Goal: Transaction & Acquisition: Purchase product/service

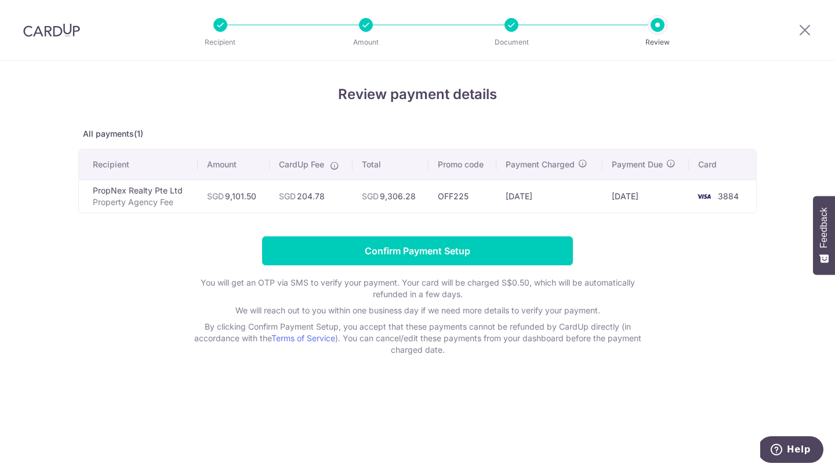
click at [375, 268] on form "Confirm Payment Setup You will get an OTP via SMS to verify your payment. Your …" at bounding box center [417, 296] width 678 height 119
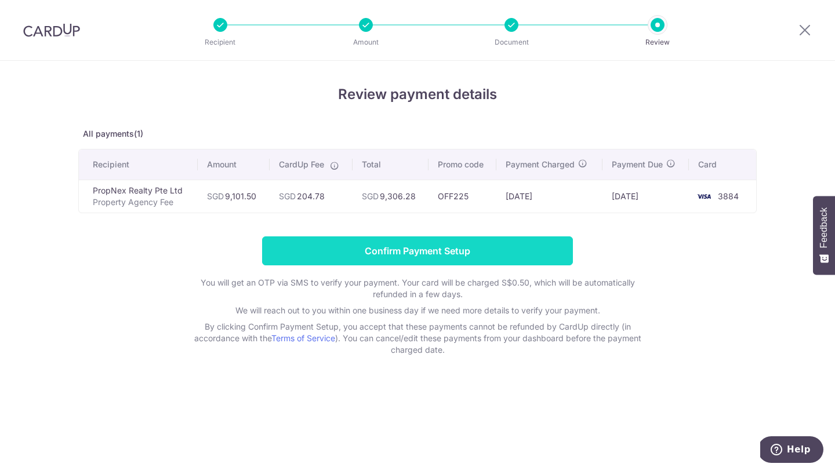
click at [385, 258] on input "Confirm Payment Setup" at bounding box center [417, 251] width 311 height 29
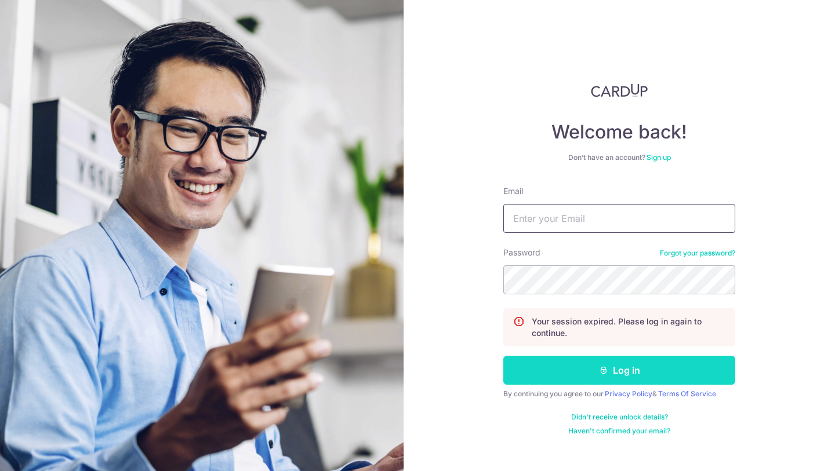
type input "G-w-r@hotmail.com"
click at [542, 376] on button "Log in" at bounding box center [619, 370] width 232 height 29
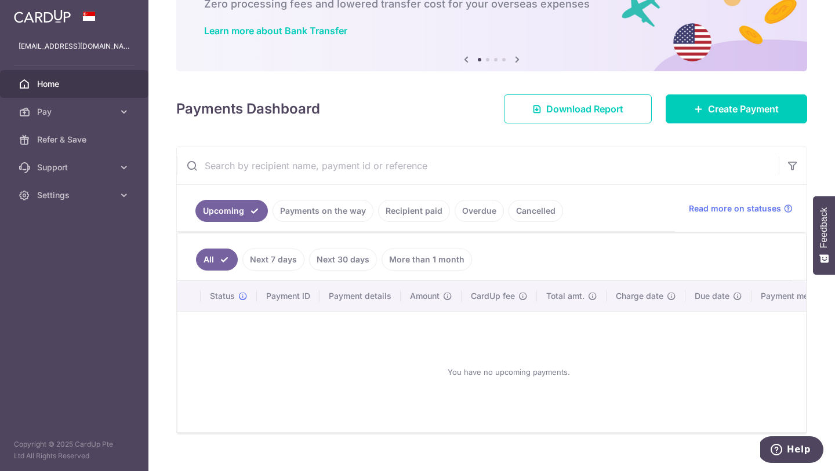
scroll to position [95, 0]
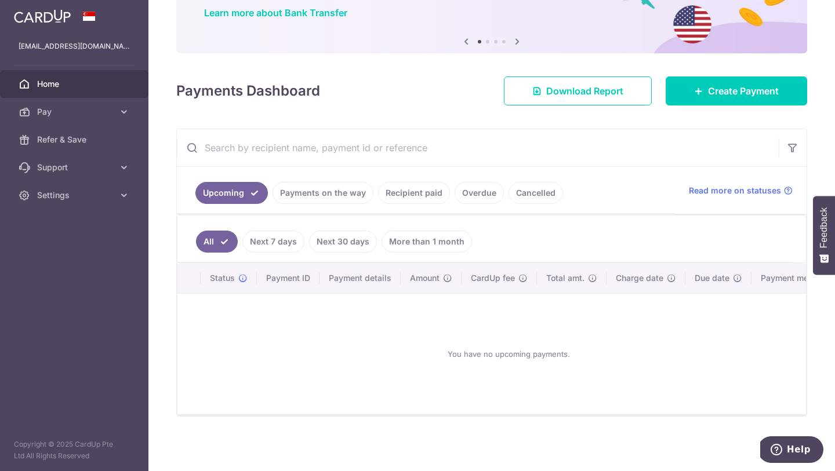
click at [354, 195] on link "Payments on the way" at bounding box center [323, 193] width 101 height 22
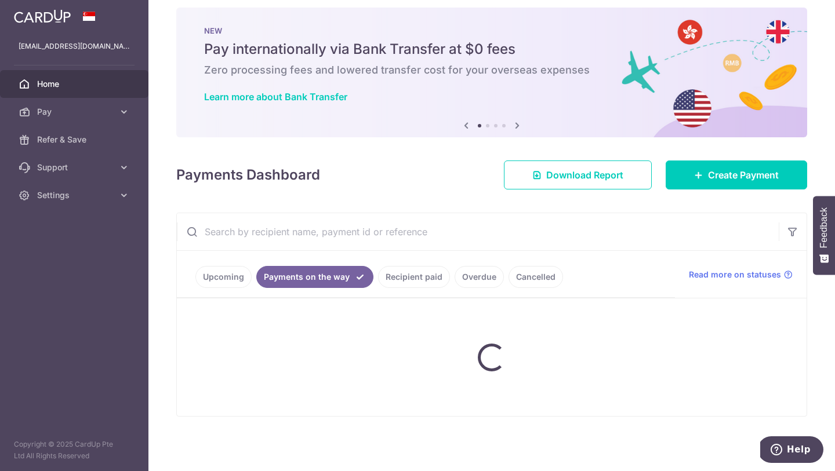
scroll to position [11, 0]
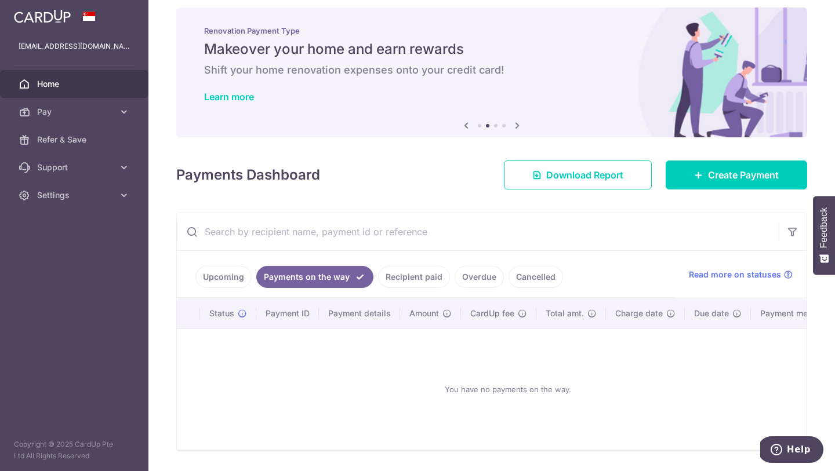
click at [404, 282] on link "Recipient paid" at bounding box center [414, 277] width 72 height 22
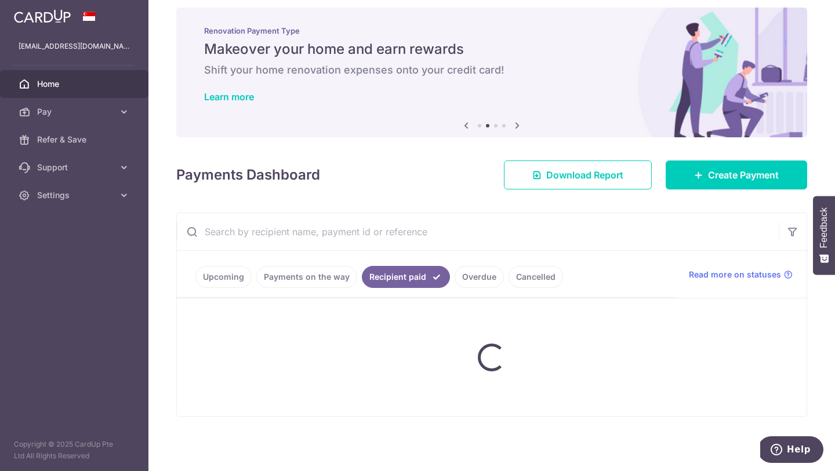
click at [464, 277] on link "Overdue" at bounding box center [479, 277] width 49 height 22
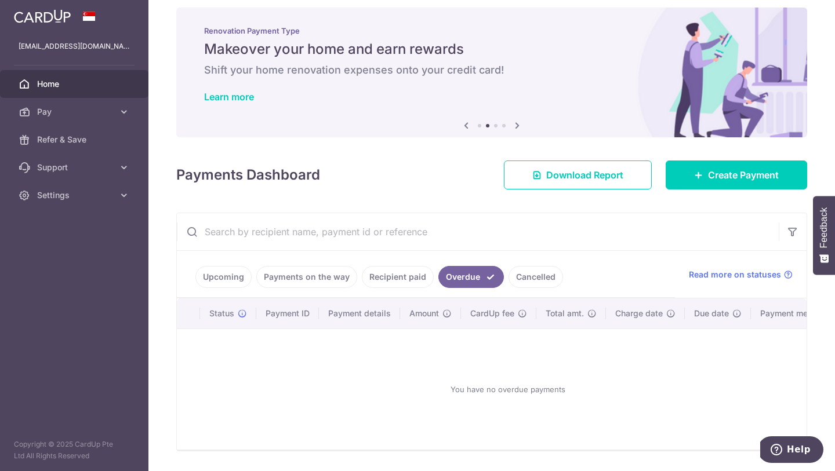
click at [406, 268] on link "Recipient paid" at bounding box center [398, 277] width 72 height 22
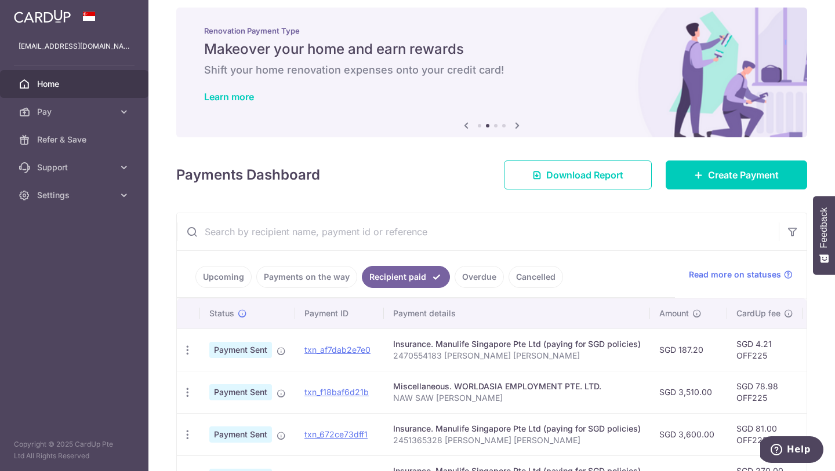
click at [515, 274] on link "Cancelled" at bounding box center [536, 277] width 55 height 22
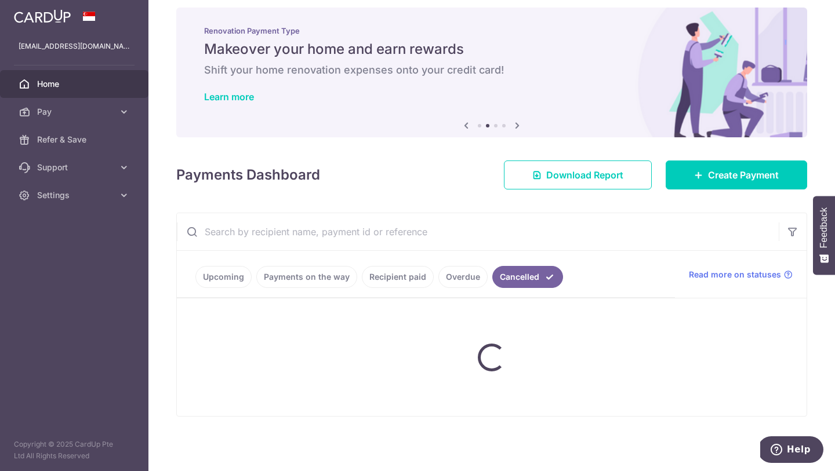
scroll to position [0, 0]
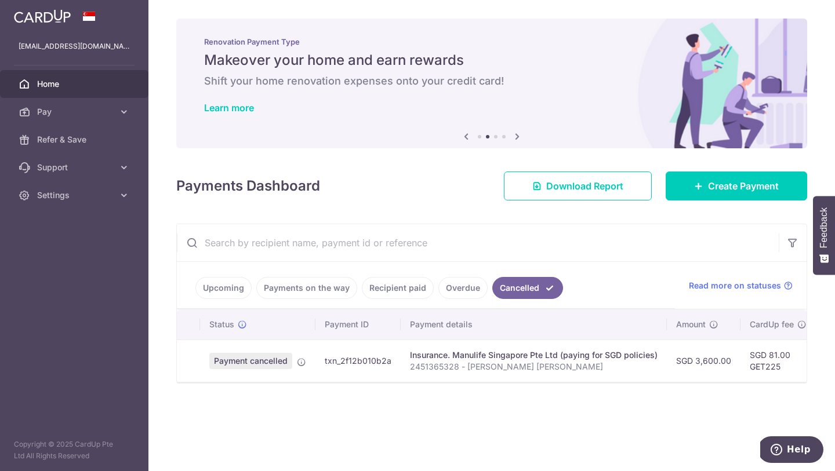
click at [222, 282] on link "Upcoming" at bounding box center [223, 288] width 56 height 22
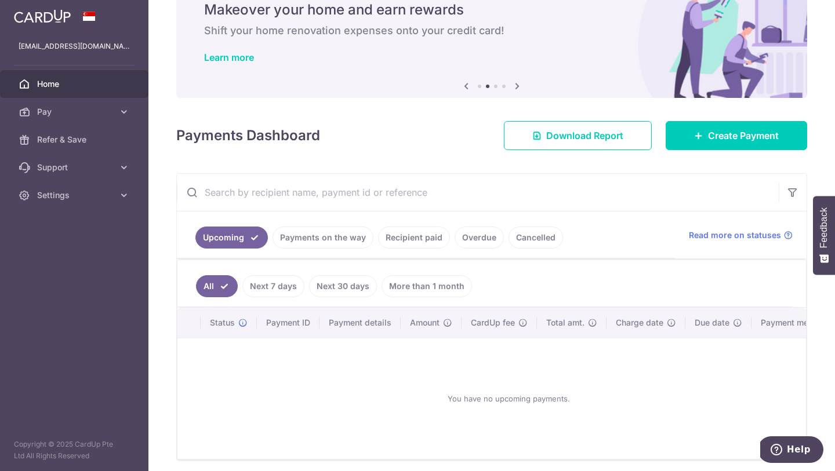
scroll to position [95, 0]
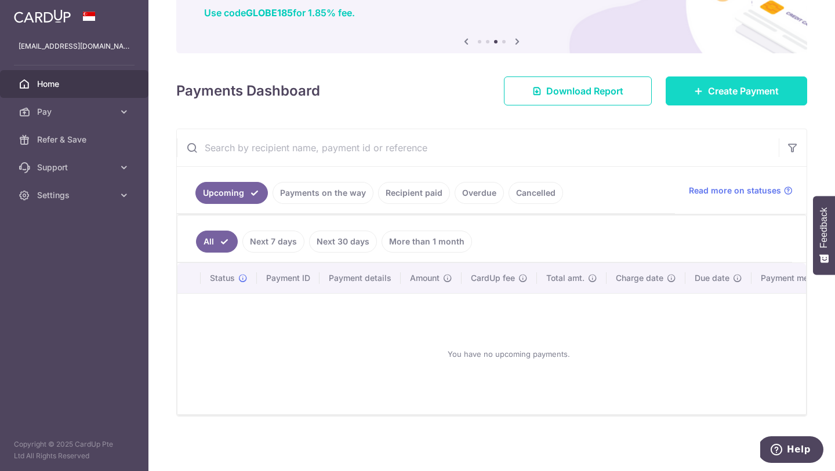
click at [686, 103] on link "Create Payment" at bounding box center [736, 91] width 141 height 29
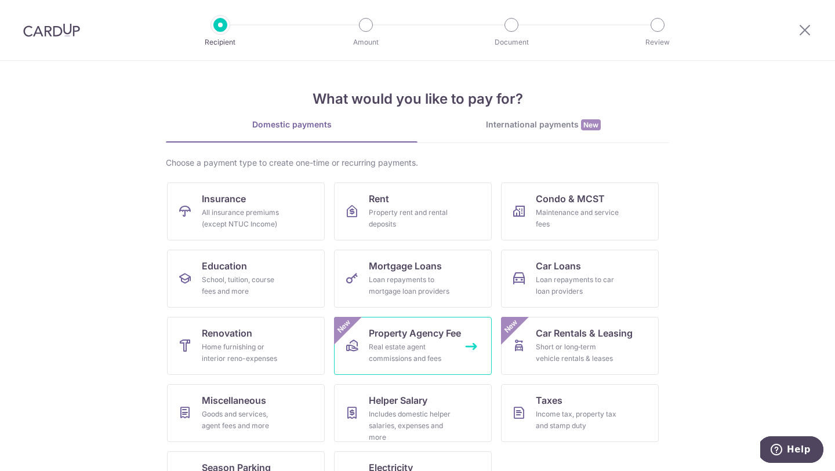
click at [407, 343] on div "Real estate agent commissions and fees" at bounding box center [411, 353] width 84 height 23
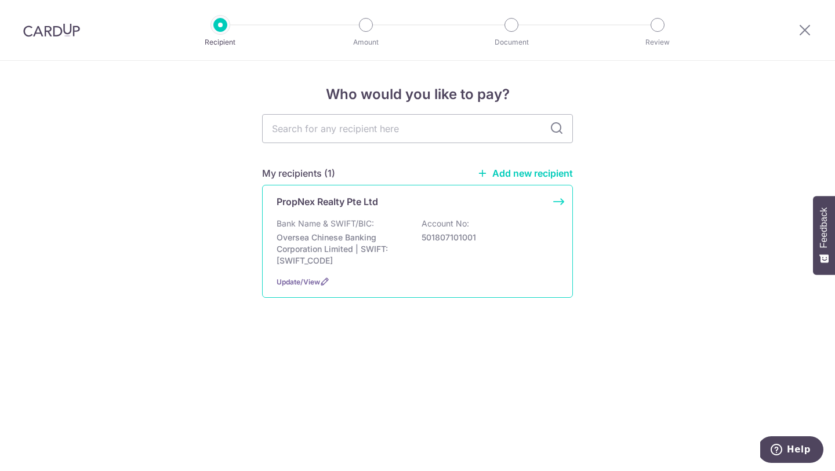
click at [425, 236] on p "501807101001" at bounding box center [487, 238] width 130 height 12
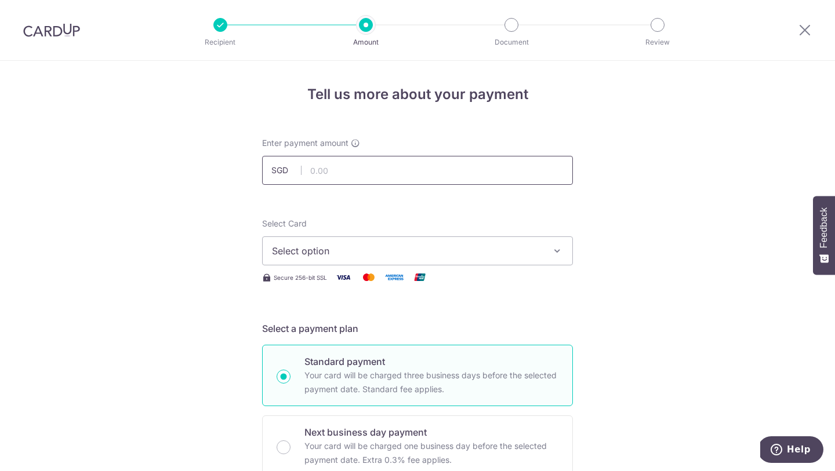
click at [448, 170] on input "text" at bounding box center [417, 170] width 311 height 29
type input "9,101.50"
click at [413, 257] on span "Select option" at bounding box center [407, 251] width 270 height 14
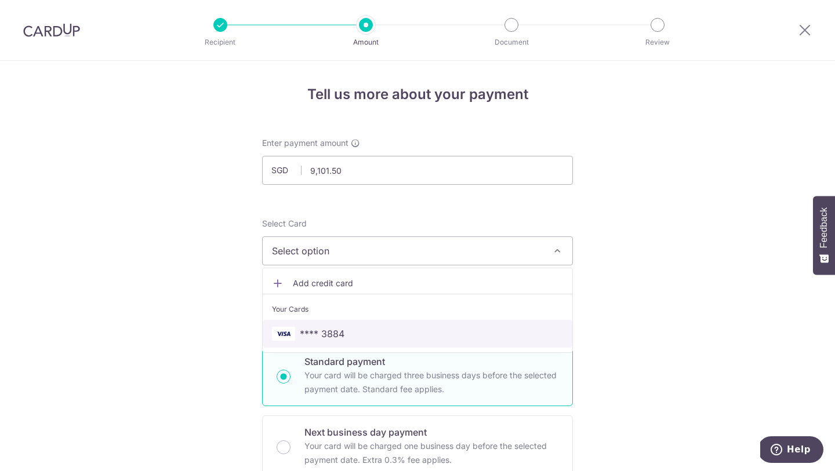
click at [384, 335] on span "**** 3884" at bounding box center [417, 334] width 291 height 14
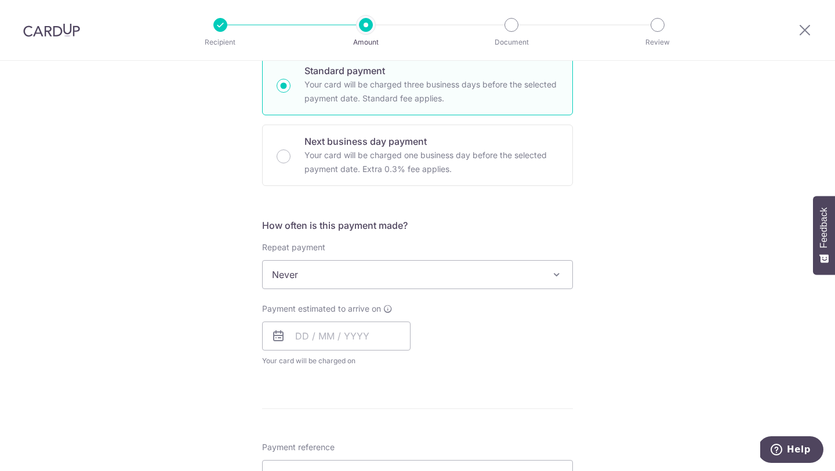
scroll to position [299, 0]
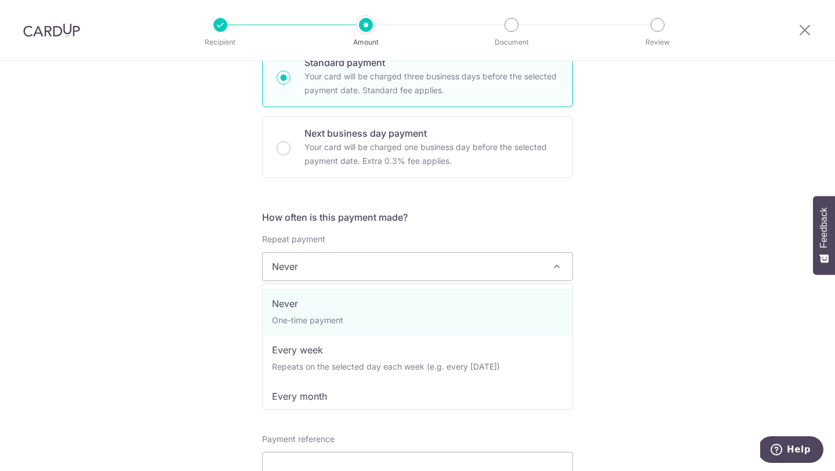
click at [389, 280] on span "Never" at bounding box center [418, 267] width 310 height 28
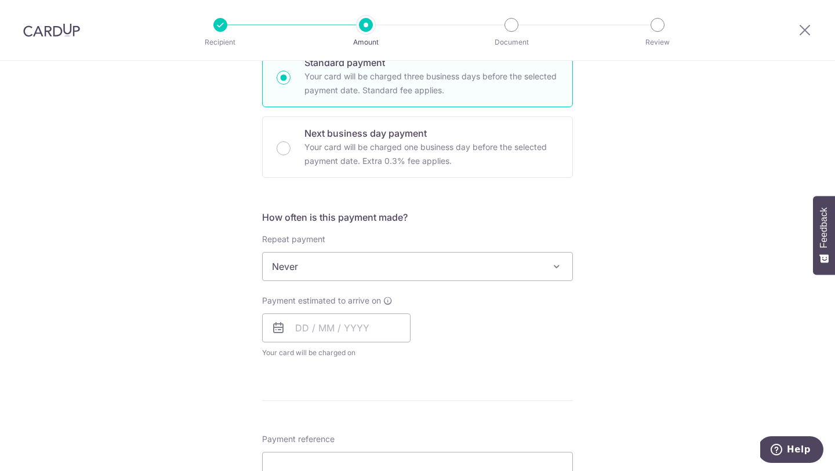
click at [389, 280] on span "Never" at bounding box center [418, 267] width 310 height 28
click at [346, 330] on input "text" at bounding box center [336, 328] width 148 height 29
click at [362, 430] on link "10" at bounding box center [355, 433] width 19 height 19
type input "10/09/2025"
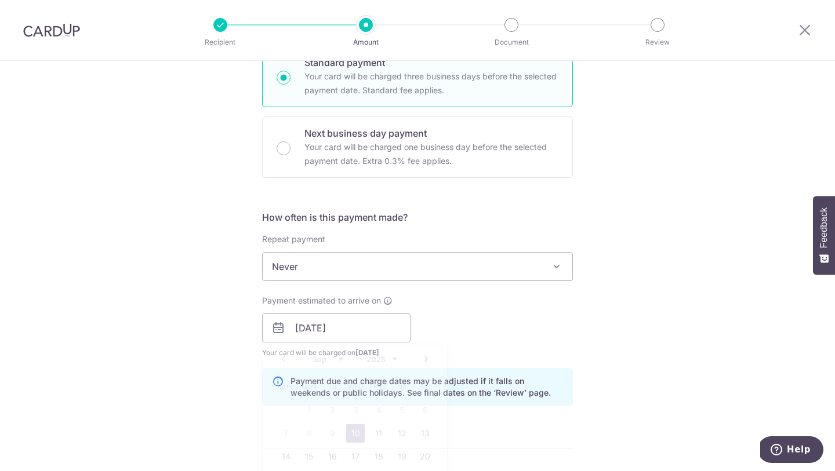
click at [360, 430] on form "Enter payment amount SGD 9,101.50 9101.50 Select Card **** 3884 Add credit card…" at bounding box center [417, 320] width 311 height 965
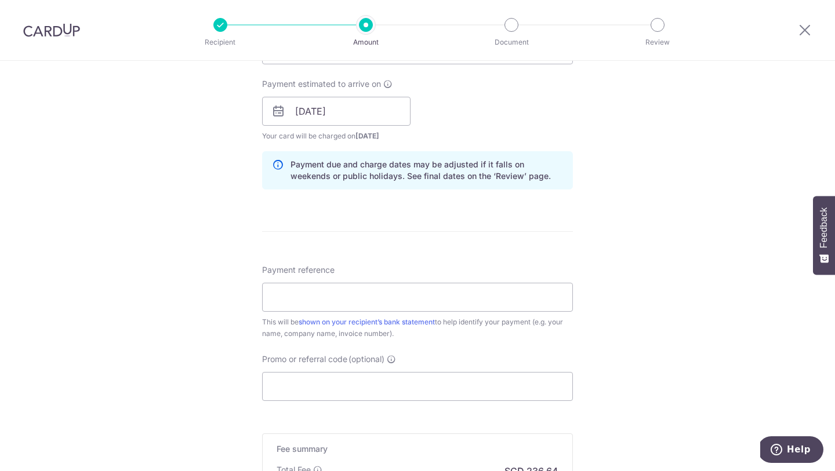
scroll to position [523, 0]
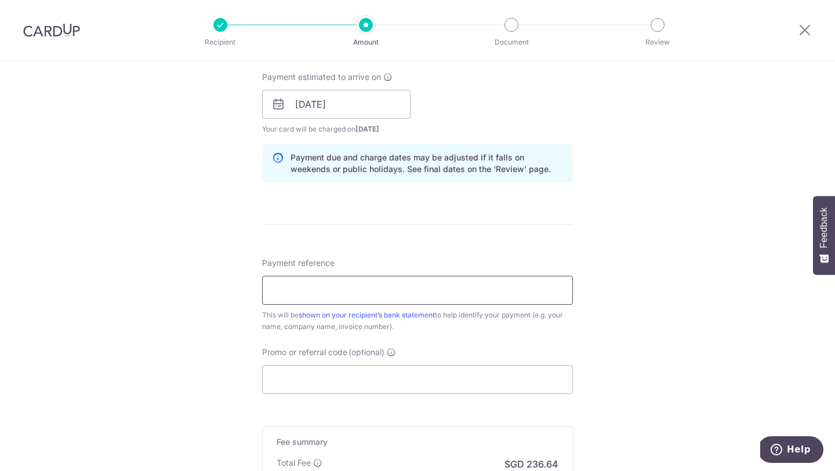
click at [336, 294] on input "Payment reference" at bounding box center [417, 290] width 311 height 29
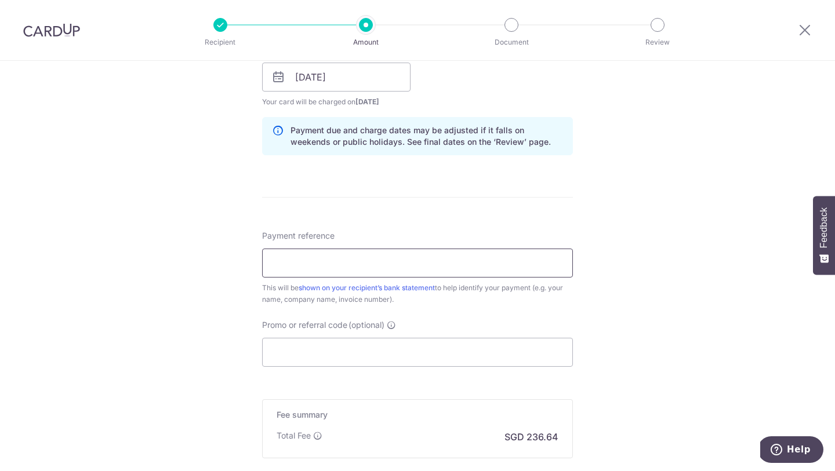
scroll to position [555, 0]
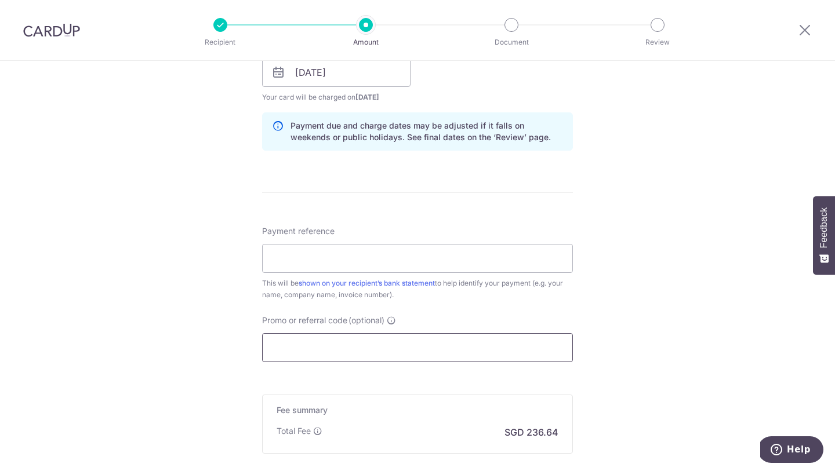
click at [326, 341] on input "Promo or referral code (optional)" at bounding box center [417, 347] width 311 height 29
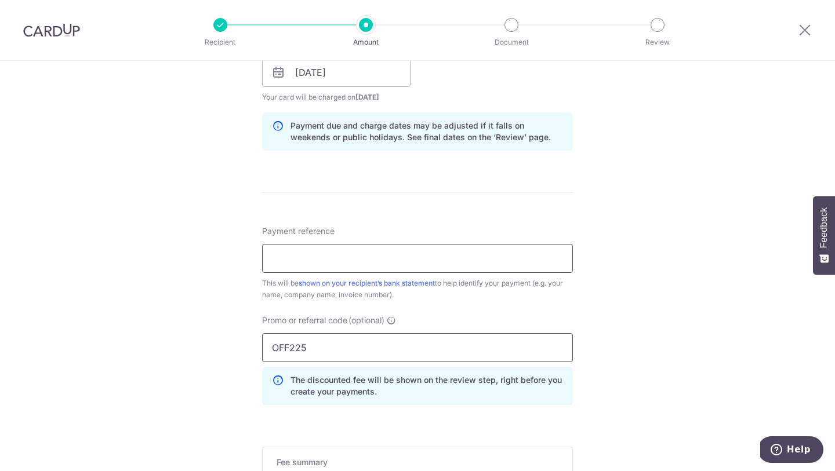
type input "OFF225"
click at [346, 268] on input "Payment reference" at bounding box center [417, 258] width 311 height 29
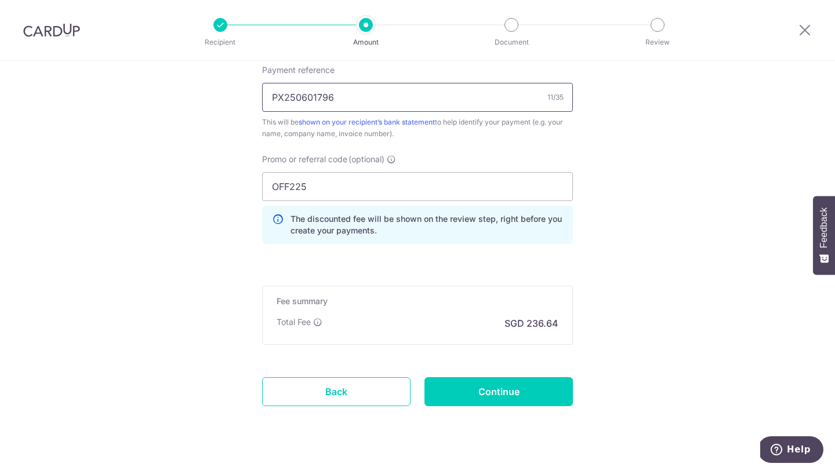
scroll to position [738, 0]
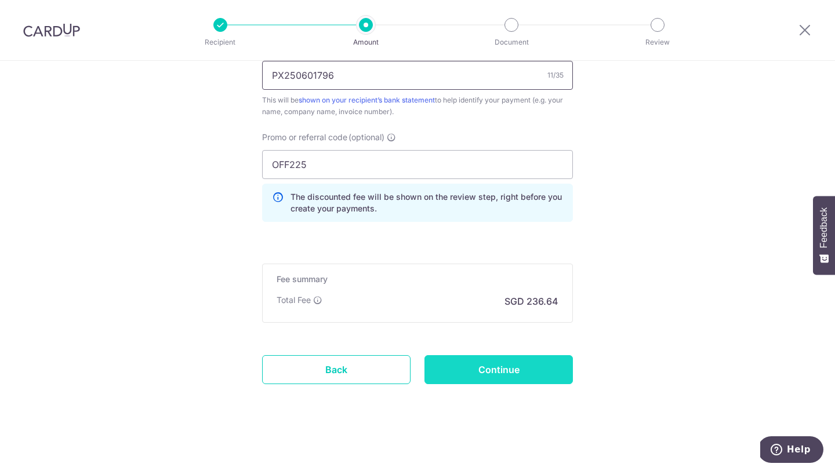
type input "PX250601796"
click at [510, 379] on input "Continue" at bounding box center [498, 369] width 148 height 29
type input "Create Schedule"
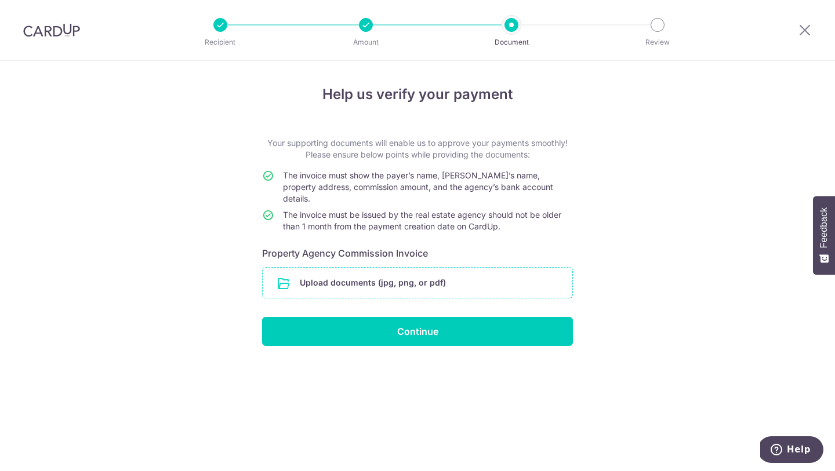
click at [459, 271] on input "file" at bounding box center [418, 283] width 310 height 30
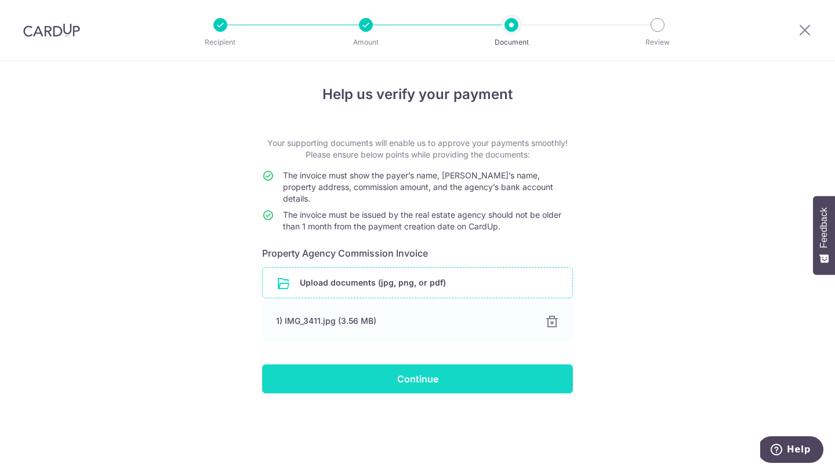
click at [511, 367] on input "Continue" at bounding box center [417, 379] width 311 height 29
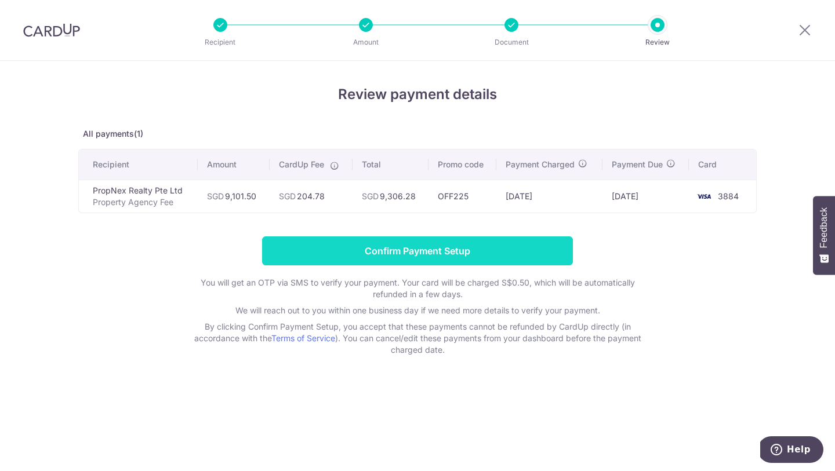
click at [437, 248] on input "Confirm Payment Setup" at bounding box center [417, 251] width 311 height 29
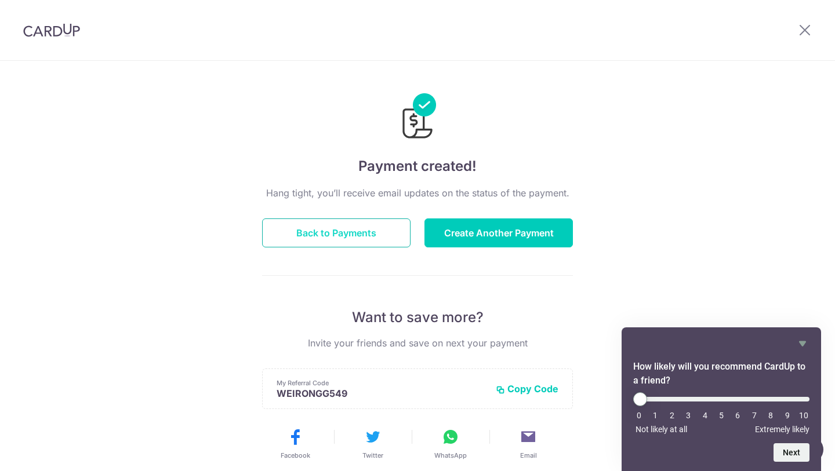
click at [366, 231] on button "Back to Payments" at bounding box center [336, 233] width 148 height 29
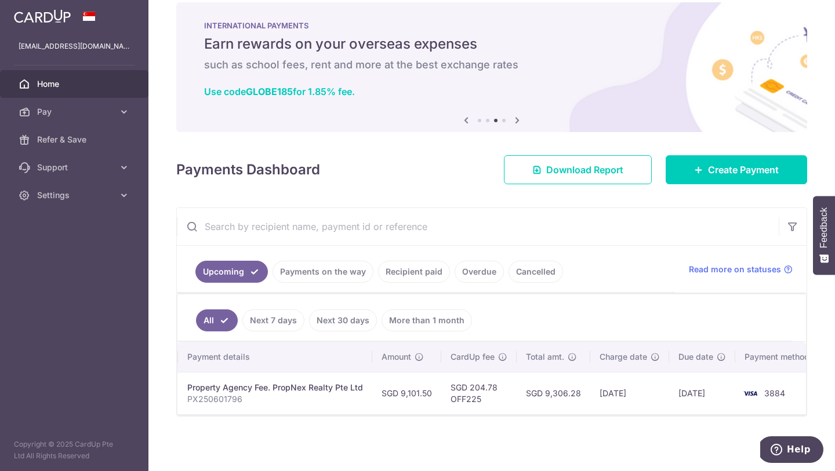
scroll to position [0, 190]
